Goal: Task Accomplishment & Management: Complete application form

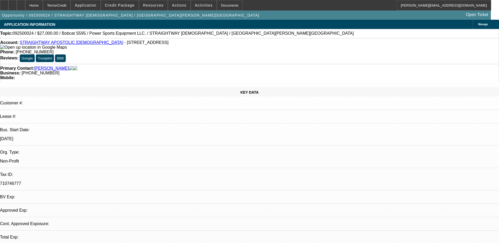
select select "0"
select select "0.1"
select select "4"
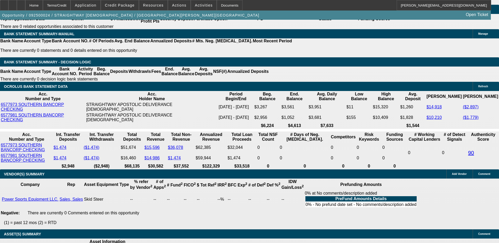
scroll to position [977, 0]
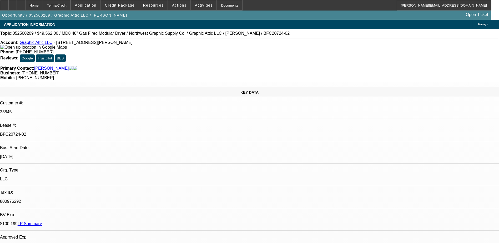
select select "0"
select select "3"
select select "0"
select select "6"
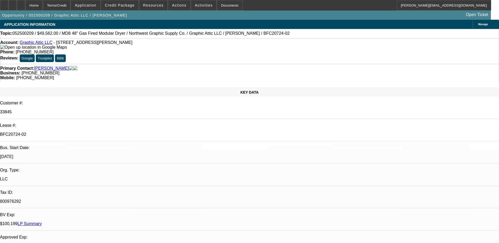
select select "0"
select select "3"
select select "0"
select select "6"
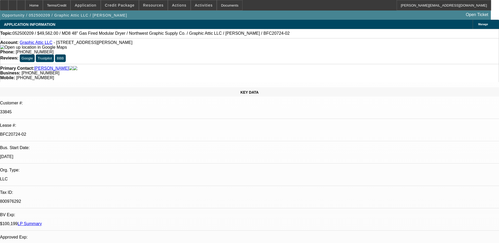
select select "0"
select select "3"
select select "0"
select select "6"
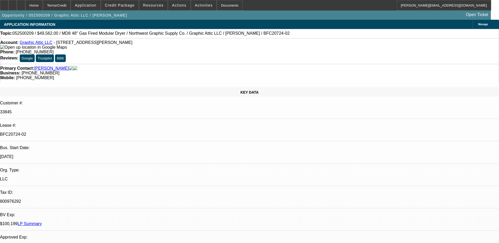
select select "0"
select select "3"
select select "0"
select select "6"
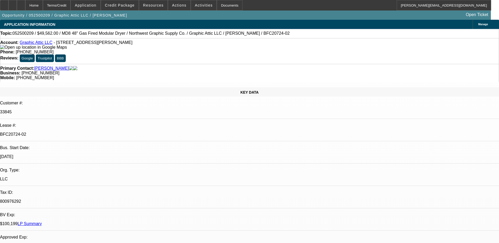
scroll to position [841, 0]
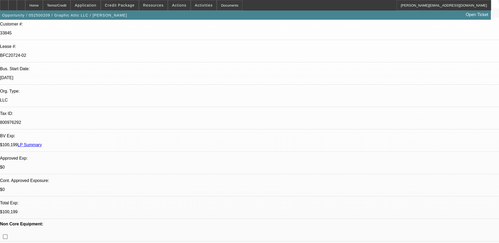
scroll to position [0, 0]
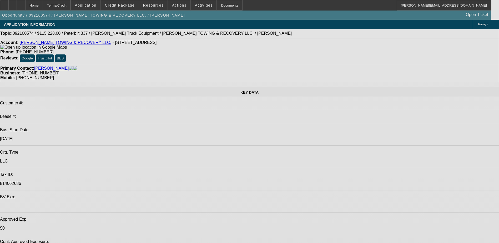
select select "0"
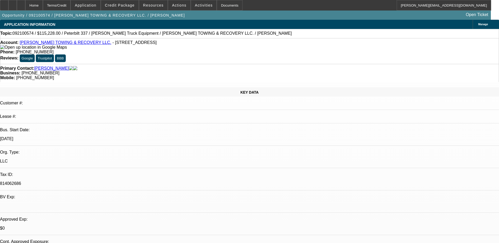
select select "0"
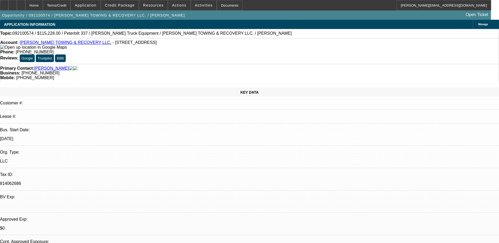
select select "0"
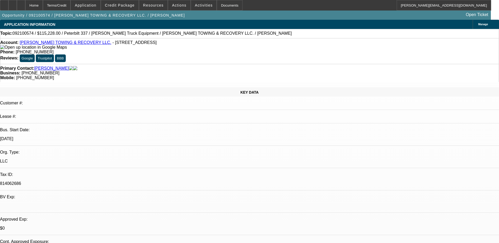
select select "0"
select select "1"
select select "6"
select select "1"
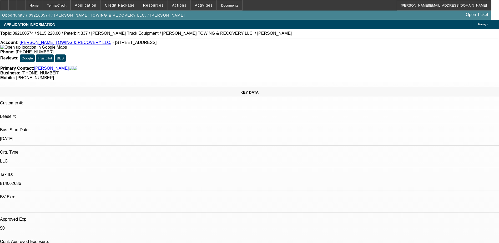
select select "1"
select select "6"
select select "1"
select select "6"
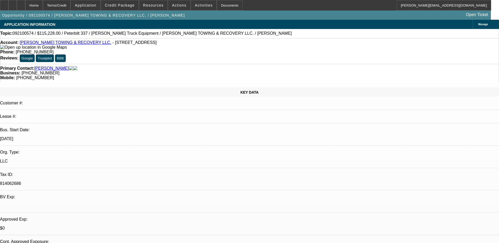
select select "1"
select select "6"
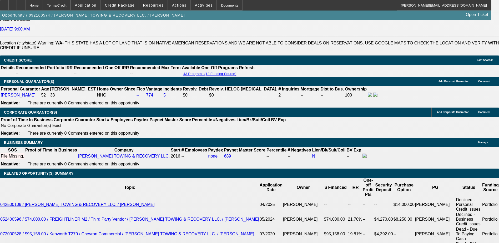
scroll to position [53, 0]
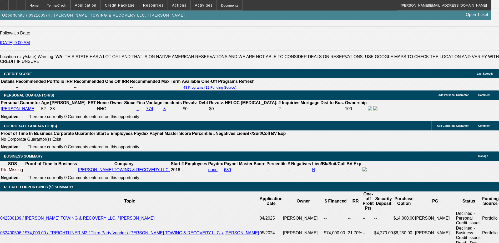
scroll to position [710, 0]
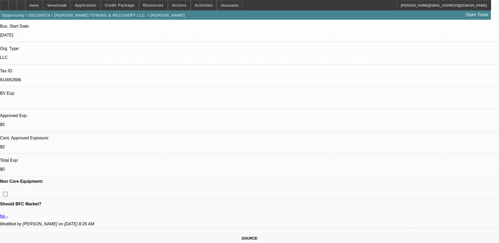
scroll to position [0, 0]
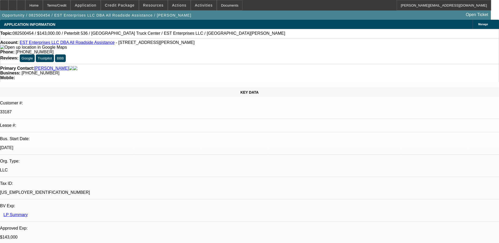
select select "0"
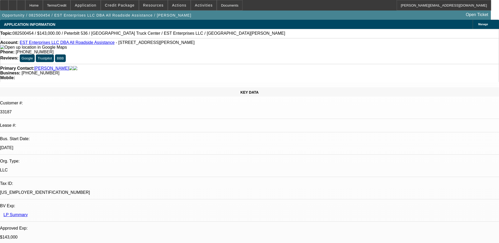
select select "0"
select select "2"
select select "0"
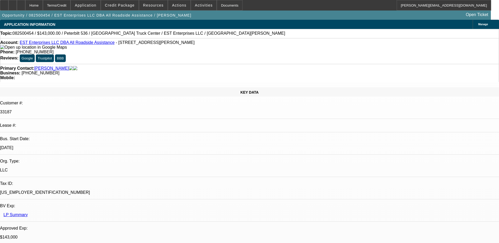
select select "2"
select select "0.1"
select select "1"
select select "2"
select select "6"
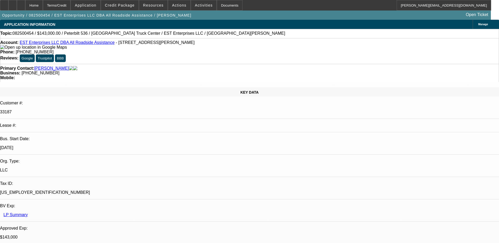
select select "1"
select select "2"
select select "6"
select select "1"
select select "2"
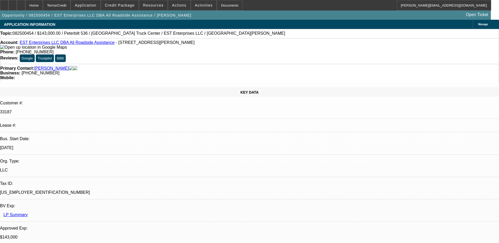
select select "6"
select select "1"
select select "2"
select select "4"
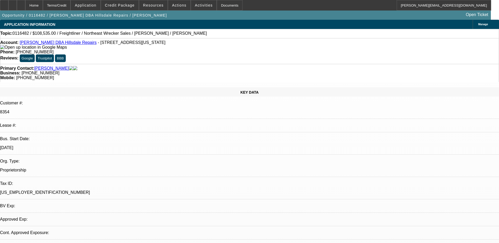
select select "0"
select select "2"
select select "0"
select select "6"
